Goal: Task Accomplishment & Management: Use online tool/utility

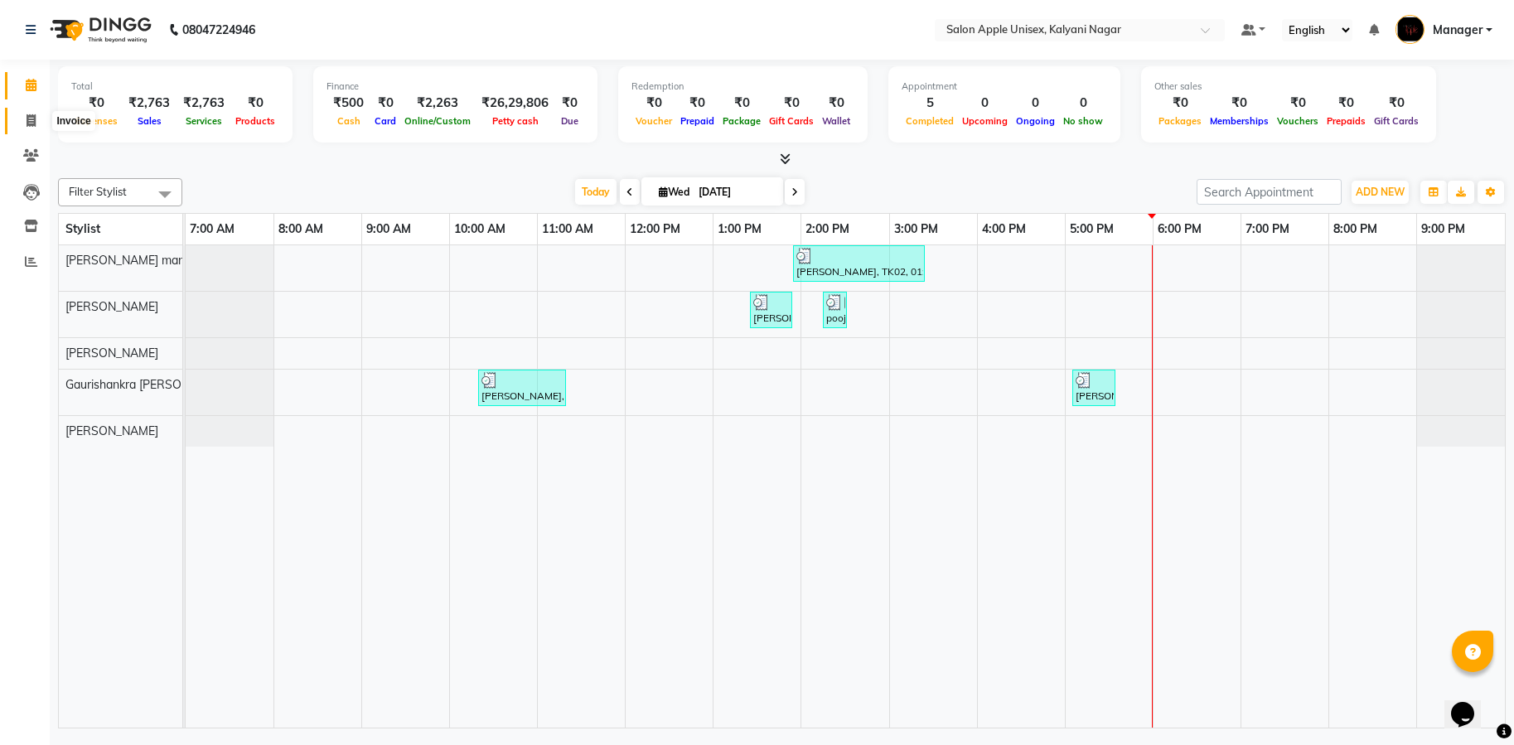
click at [31, 116] on icon at bounding box center [31, 120] width 9 height 12
select select "service"
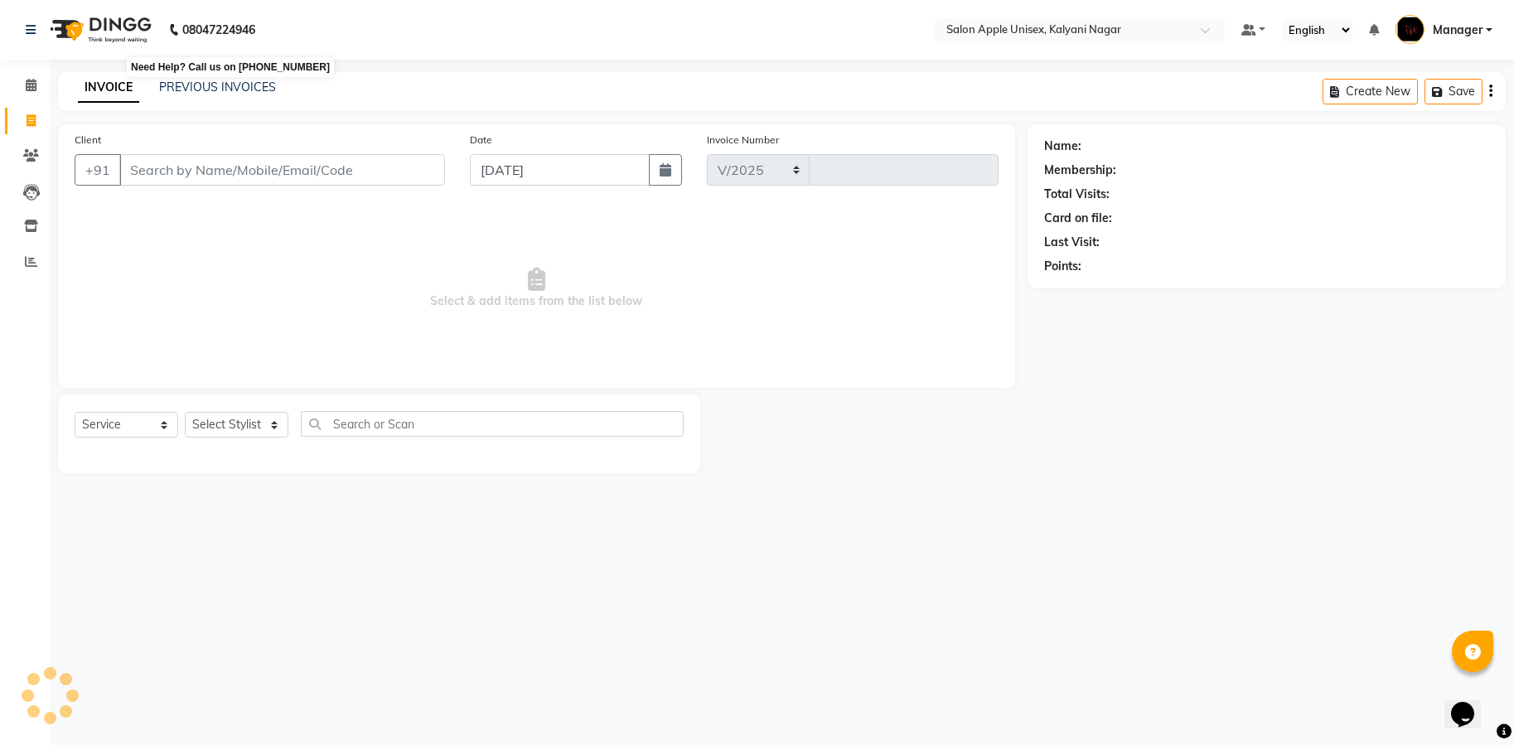
select select "119"
type input "1725"
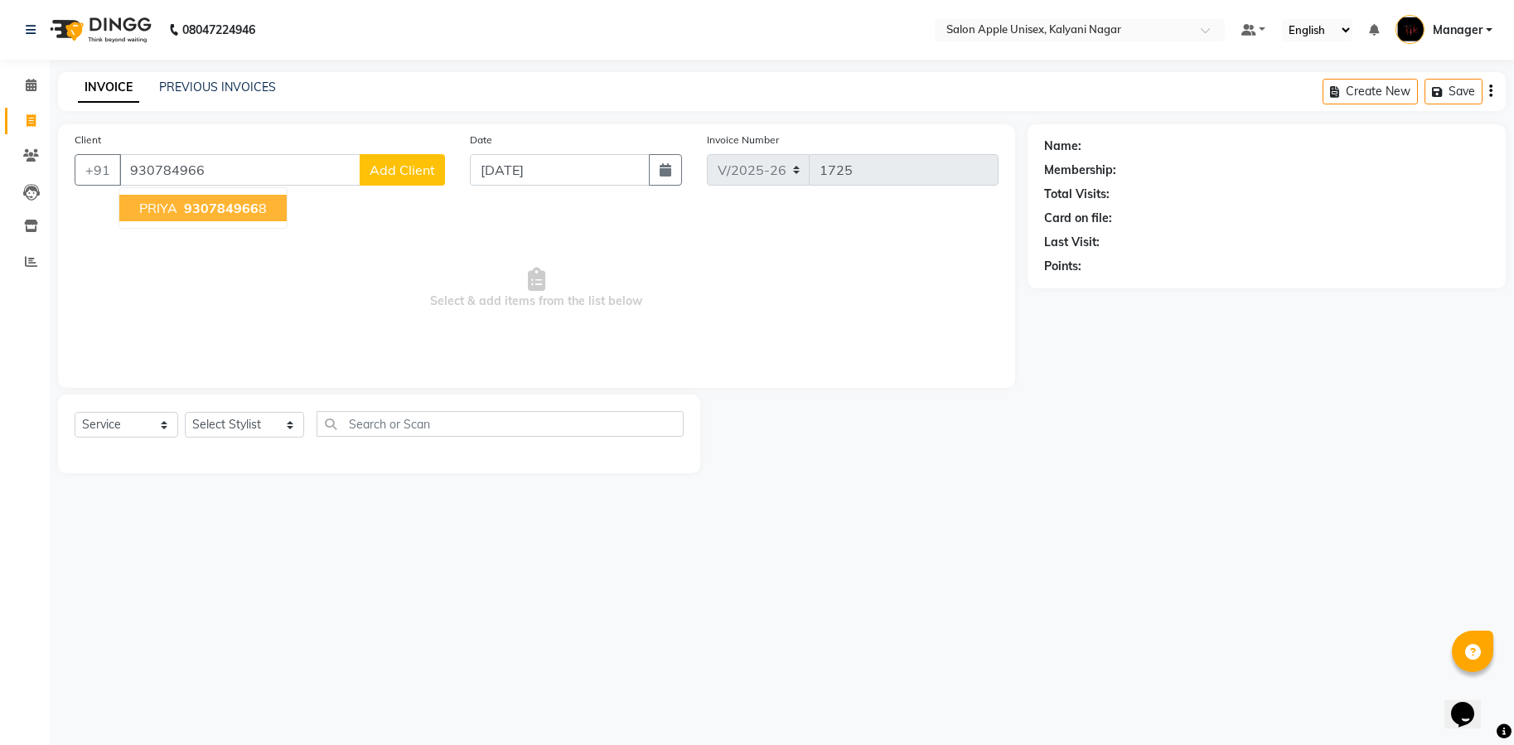
click at [141, 206] on span "PRIYA" at bounding box center [158, 208] width 38 height 17
type input "9307849668"
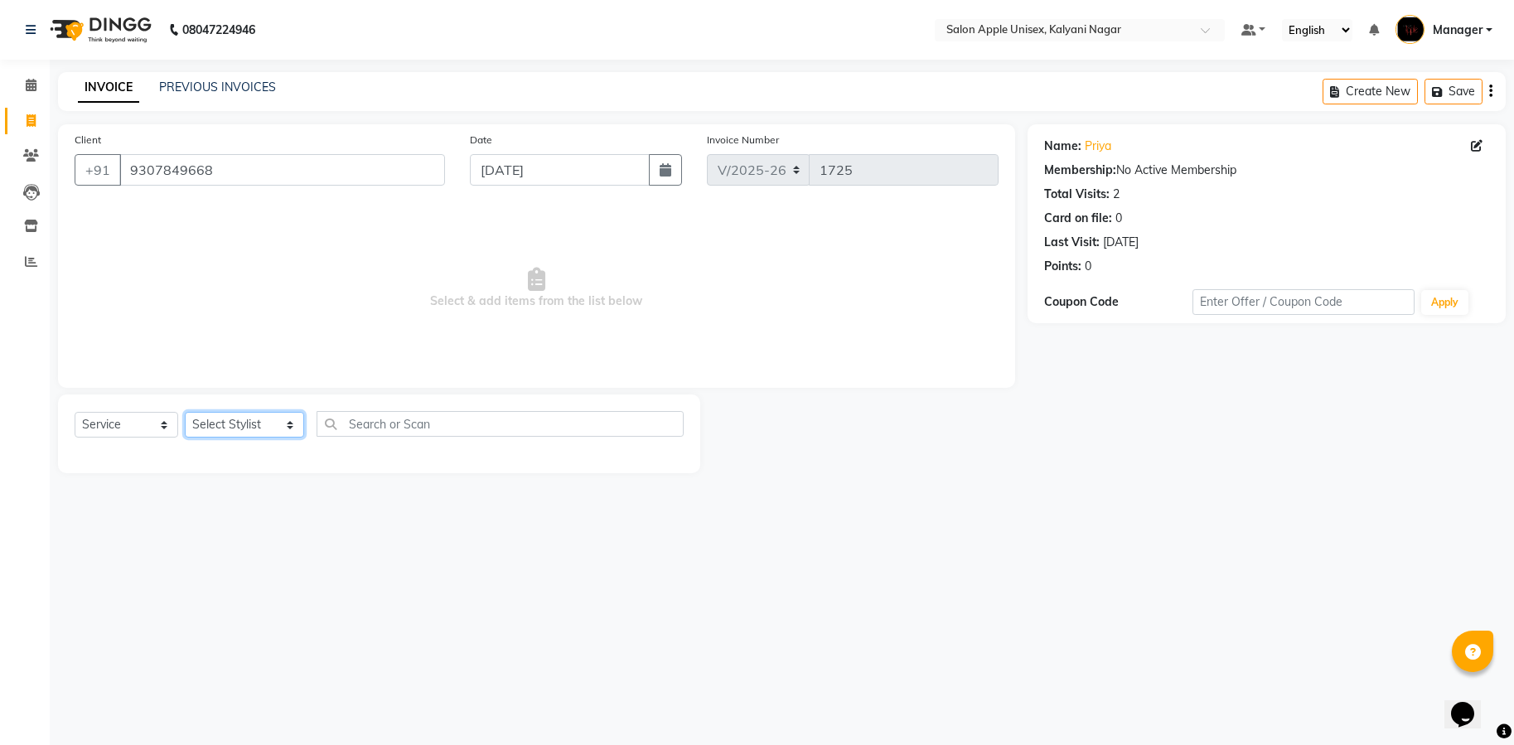
click at [271, 423] on select "Select Stylist [PERSON_NAME] Gaurishankra [PERSON_NAME] (Owner) [PERSON_NAME] M…" at bounding box center [244, 425] width 119 height 26
select select "67553"
click at [185, 412] on select "Select Stylist [PERSON_NAME] Gaurishankra [PERSON_NAME] (Owner) [PERSON_NAME] M…" at bounding box center [244, 425] width 119 height 26
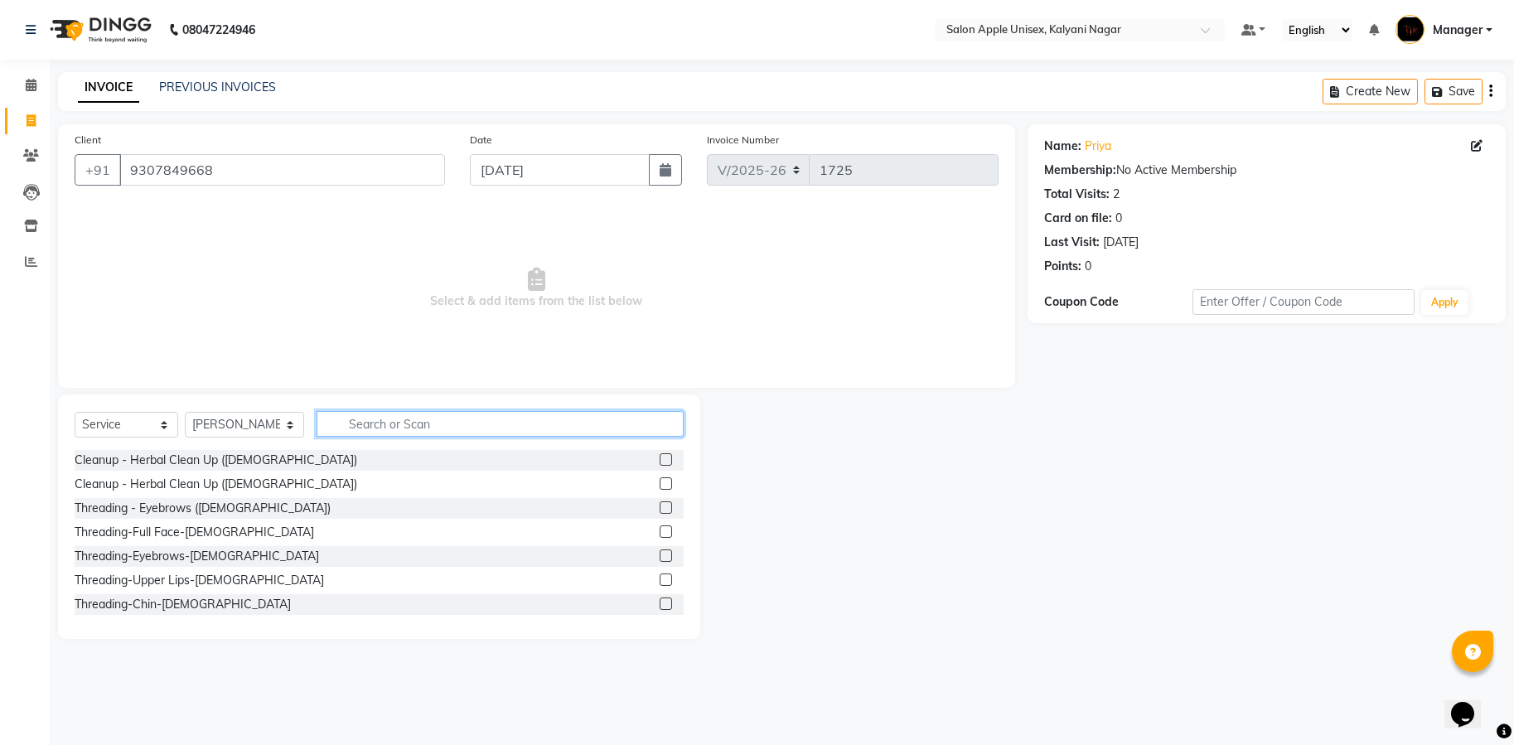
click at [355, 413] on input "text" at bounding box center [499, 424] width 367 height 26
drag, startPoint x: 743, startPoint y: 743, endPoint x: 712, endPoint y: 714, distance: 42.8
click at [742, 743] on div "08047224946 Select Location × Salon Apple Unisex, Kalyani Nagar Default Panel M…" at bounding box center [757, 372] width 1514 height 745
